Goal: Task Accomplishment & Management: Manage account settings

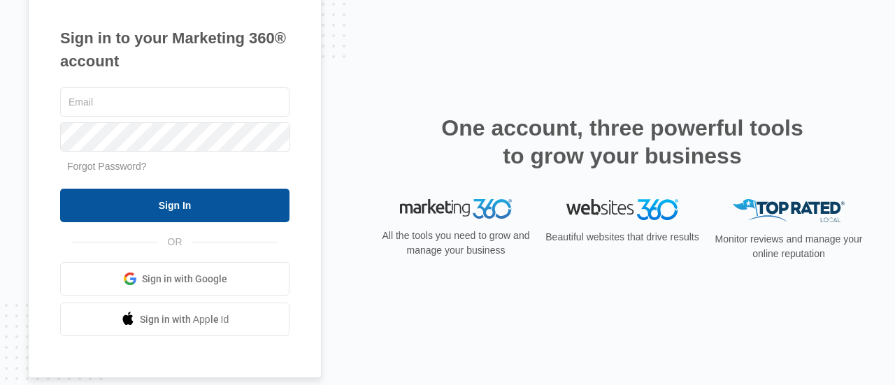
type input "[EMAIL_ADDRESS][DOMAIN_NAME]"
click at [180, 220] on input "Sign In" at bounding box center [174, 206] width 229 height 34
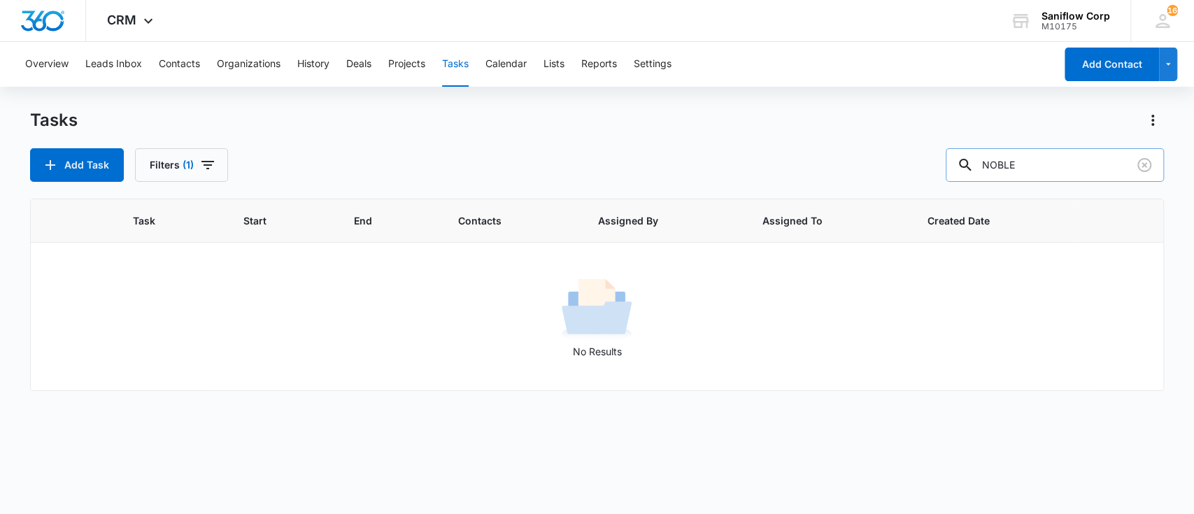
click at [1160, 173] on input "NOBLE" at bounding box center [1055, 165] width 218 height 34
click at [1154, 171] on button "Clear" at bounding box center [1144, 165] width 22 height 22
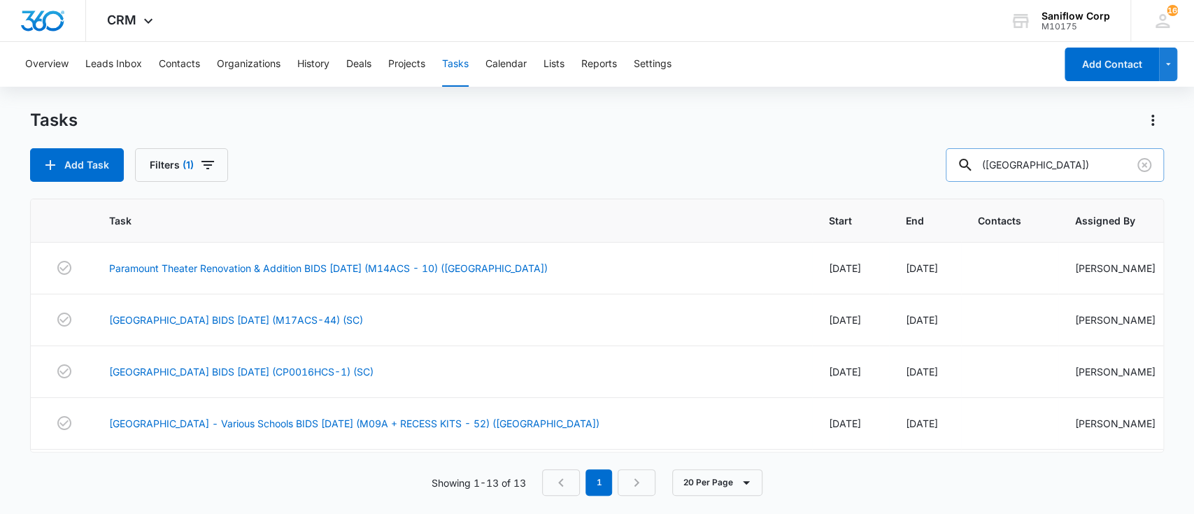
type input "(CA)"
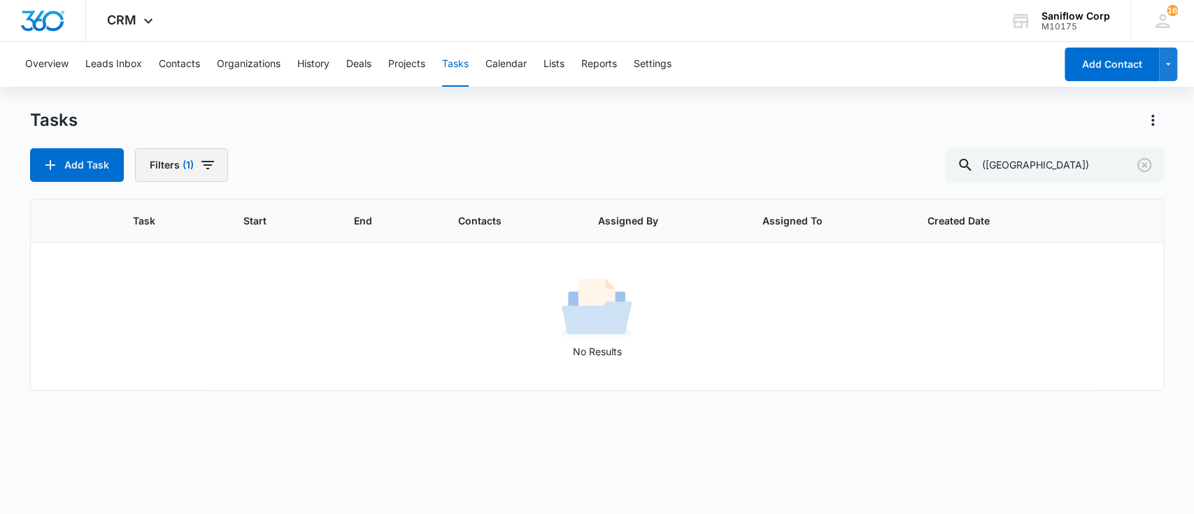
click at [194, 161] on button "Filters (1)" at bounding box center [181, 165] width 93 height 34
click at [192, 327] on label "Complete" at bounding box center [231, 332] width 161 height 15
click at [152, 332] on input "Complete" at bounding box center [151, 332] width 1 height 1
radio input "false"
radio input "true"
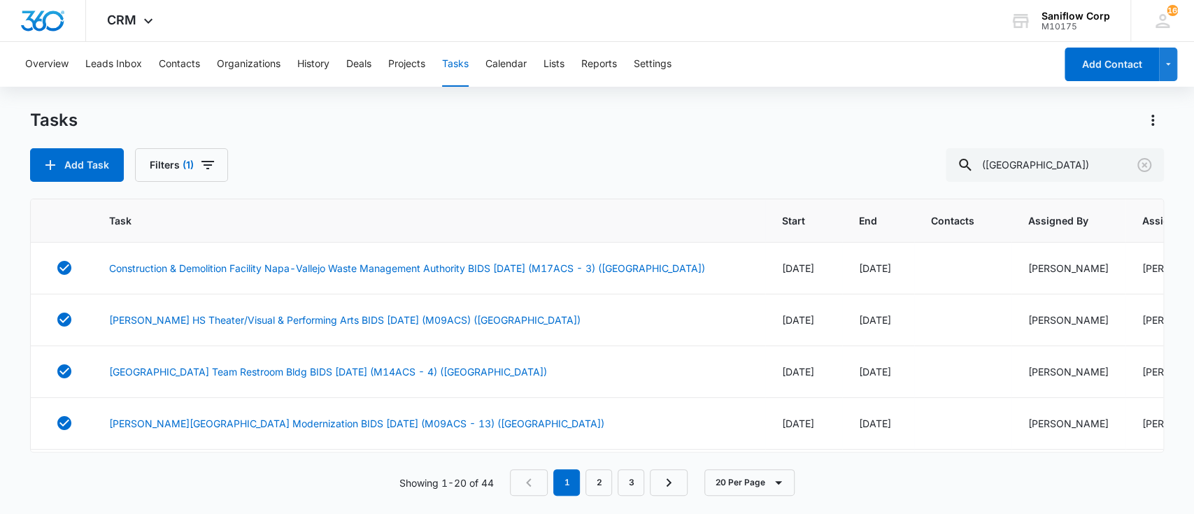
click at [501, 166] on div "Add Task Filters (1) (CA)" at bounding box center [597, 165] width 1134 height 34
click at [441, 327] on link "Justin Garza HS Theater/Visual & Performing Arts BIDS 6/4/25 (M09ACS) (CA)" at bounding box center [344, 320] width 471 height 15
click at [399, 272] on link "Construction & Demolition Facility Napa-Vallejo Waste Management Authority BIDS…" at bounding box center [407, 268] width 596 height 15
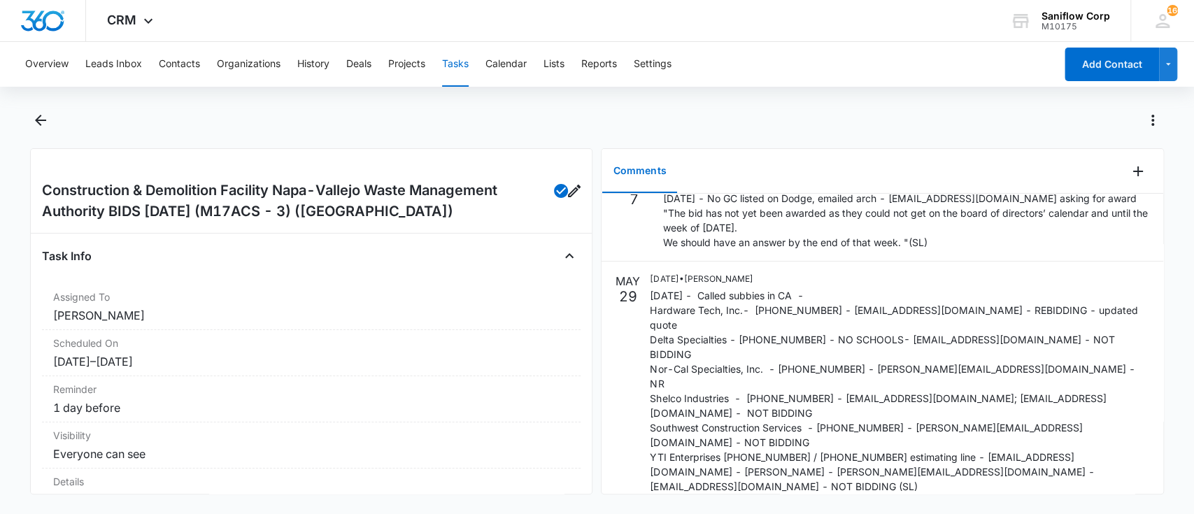
scroll to position [84, 0]
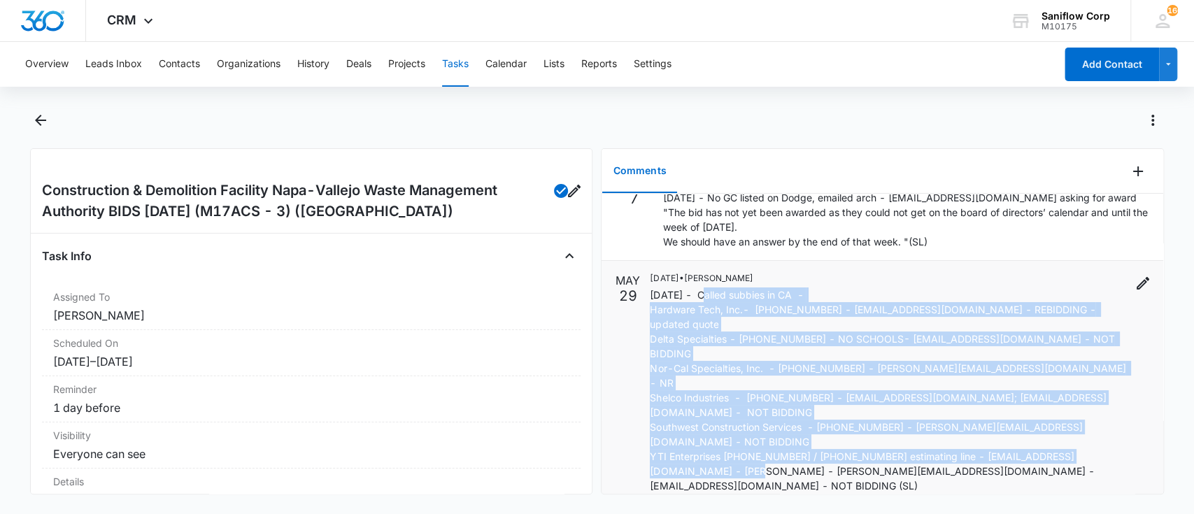
drag, startPoint x: 702, startPoint y: 288, endPoint x: 988, endPoint y: 440, distance: 323.8
click at [988, 440] on p "5/29/25 - Called subbies in CA - Hardware Tech, Inc.- (707) 545-1543 - tyler@ha…" at bounding box center [888, 390] width 477 height 206
copy p "Called subbies in CA - Hardware Tech, Inc.- (707) 545-1543 - tyler@hardwaretech…"
